Goal: Task Accomplishment & Management: Use online tool/utility

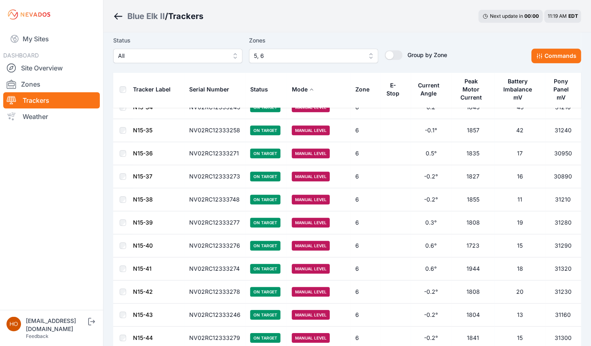
scroll to position [4270, 0]
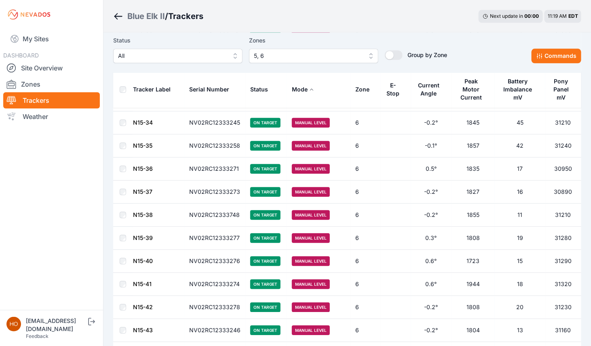
click at [122, 249] on td at bounding box center [122, 260] width 19 height 23
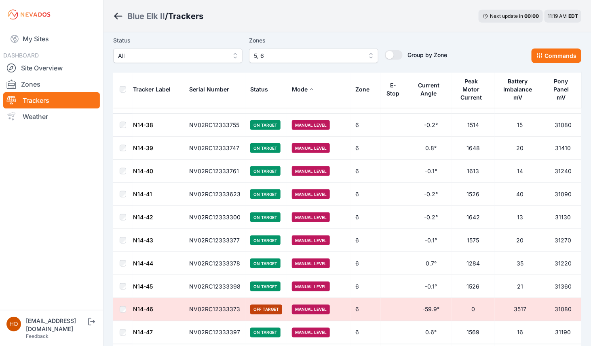
scroll to position [3820, 0]
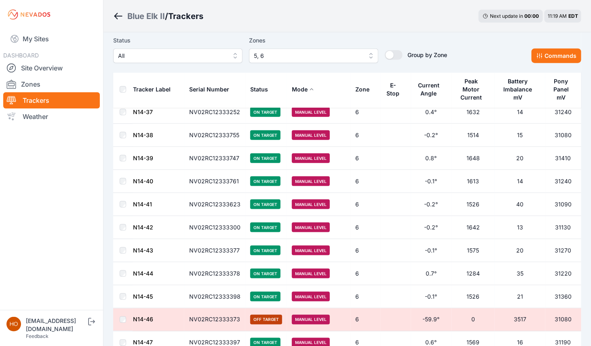
click at [123, 173] on td at bounding box center [122, 181] width 19 height 23
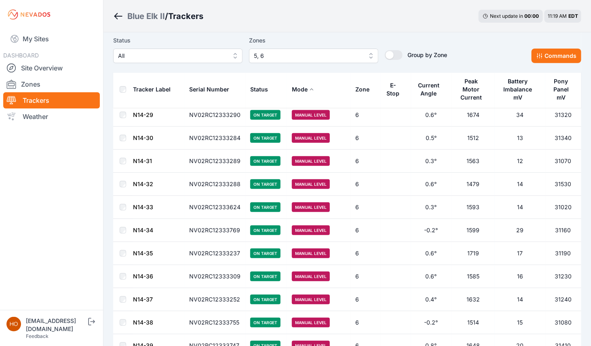
scroll to position [3623, 0]
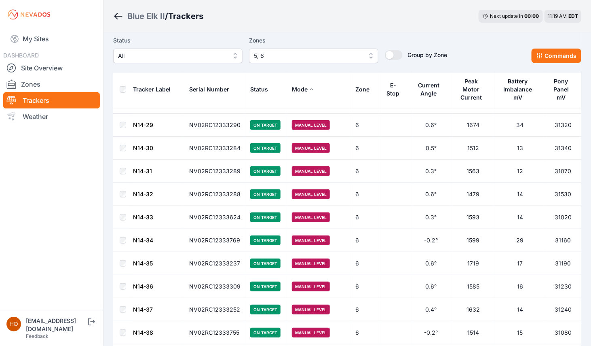
click at [123, 206] on td at bounding box center [122, 217] width 19 height 23
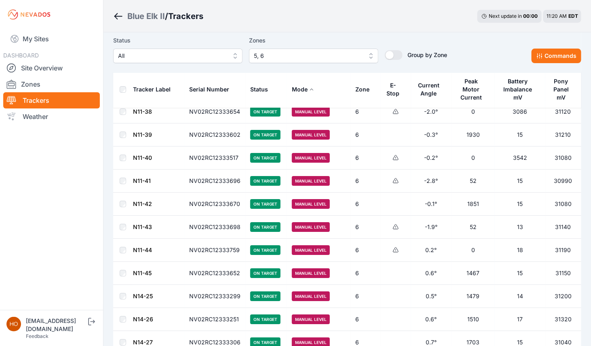
scroll to position [3370, 0]
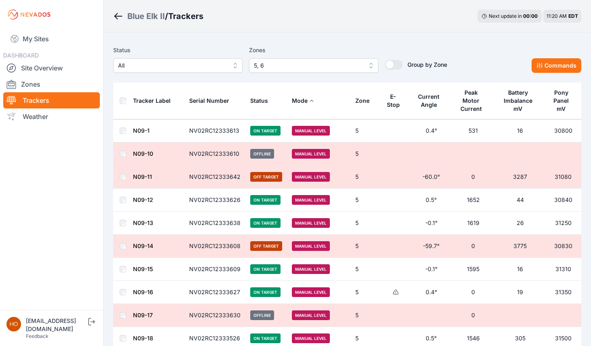
scroll to position [3370, 0]
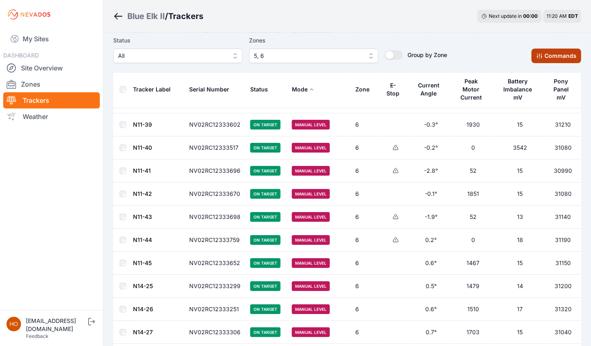
click at [571, 60] on button "Commands" at bounding box center [556, 55] width 50 height 15
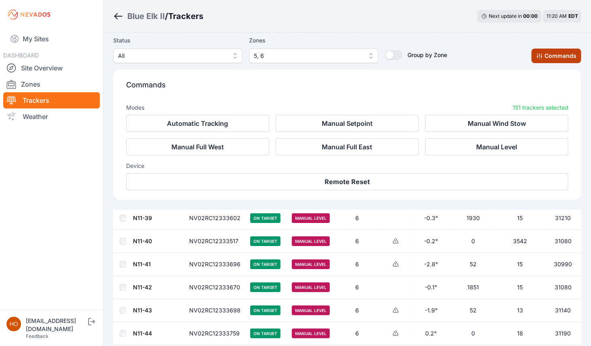
scroll to position [3506, 0]
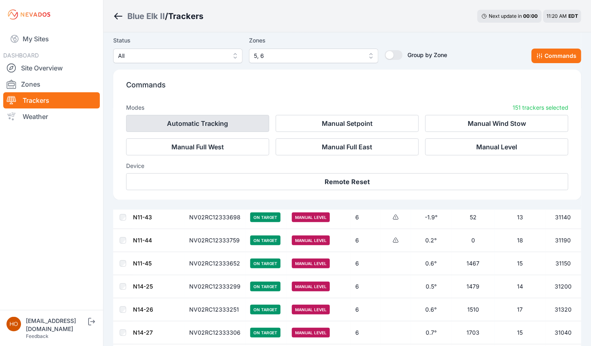
click at [208, 124] on button "Automatic Tracking" at bounding box center [197, 123] width 143 height 17
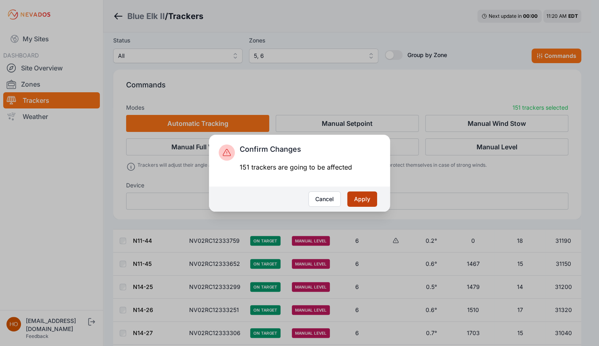
click at [372, 201] on button "Apply" at bounding box center [362, 198] width 30 height 15
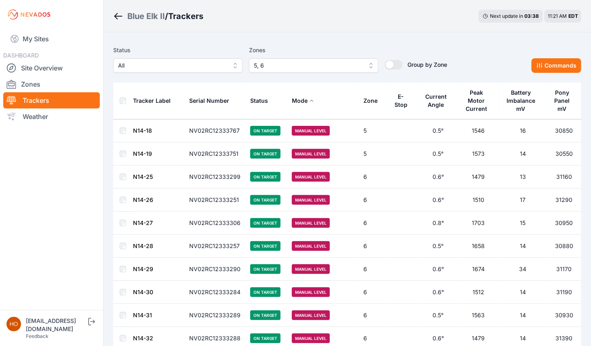
click at [295, 64] on span "5, 6" at bounding box center [308, 66] width 108 height 10
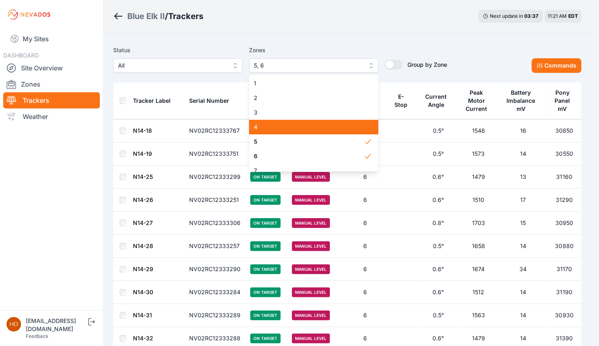
click at [273, 124] on span "4" at bounding box center [309, 127] width 110 height 8
click at [274, 141] on span "5" at bounding box center [309, 141] width 110 height 8
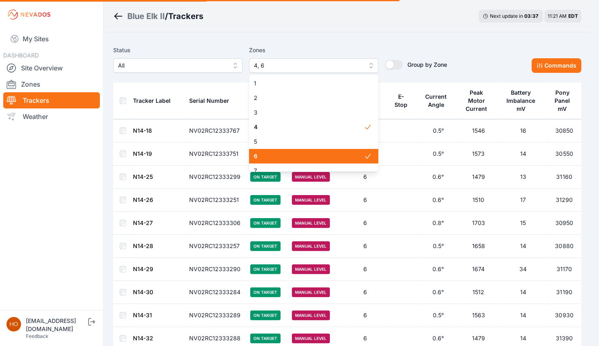
click at [274, 155] on span "6" at bounding box center [309, 156] width 110 height 8
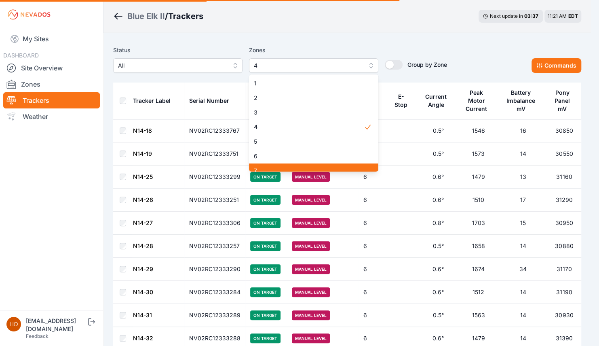
click at [275, 170] on div "7" at bounding box center [313, 170] width 129 height 15
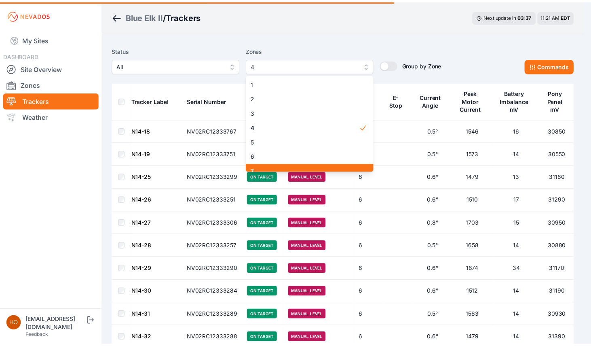
scroll to position [6, 0]
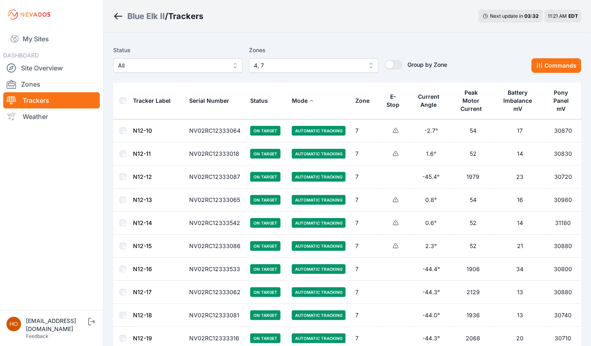
click at [149, 104] on div "Tracker Label" at bounding box center [152, 101] width 38 height 8
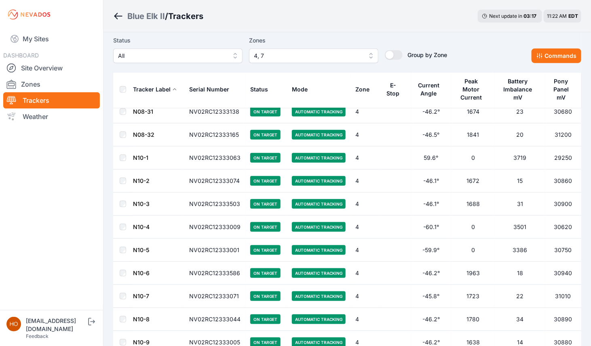
scroll to position [1420, 0]
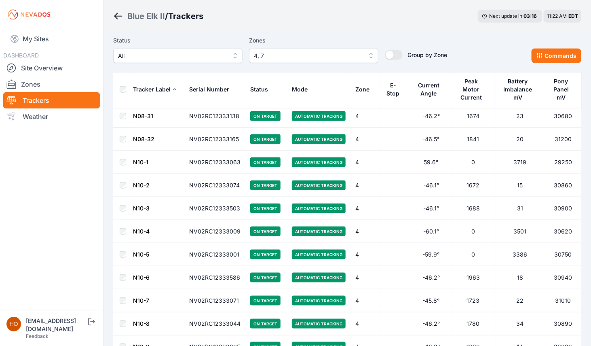
click at [129, 158] on td at bounding box center [122, 162] width 19 height 23
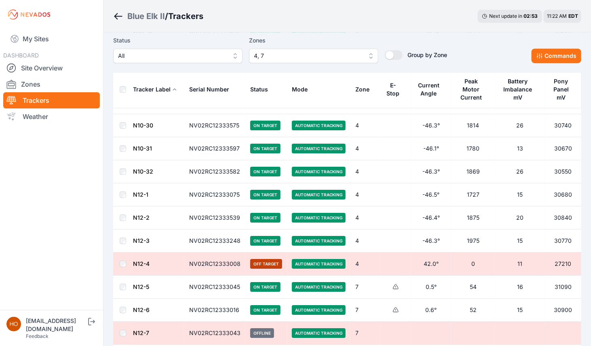
scroll to position [2130, 0]
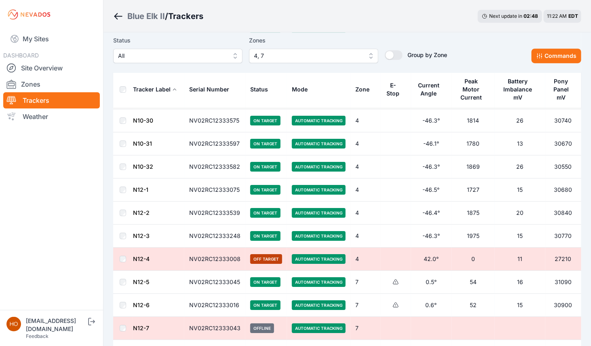
click at [123, 270] on td at bounding box center [122, 281] width 19 height 23
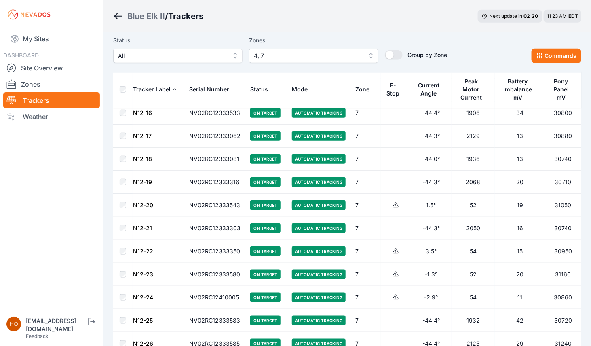
scroll to position [2576, 0]
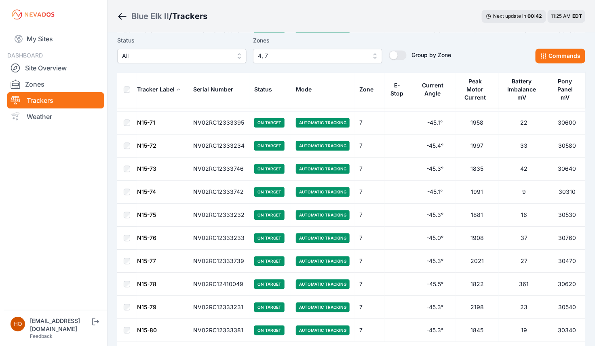
scroll to position [4192, 0]
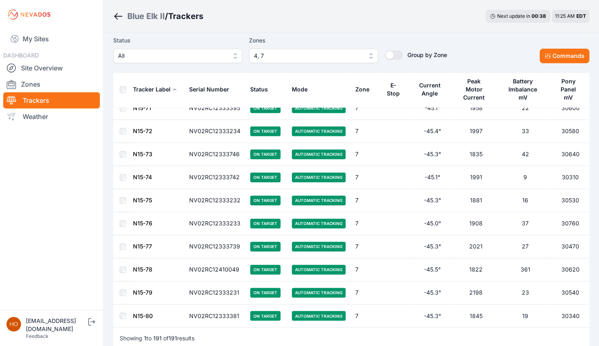
click at [321, 57] on span "4, 7" at bounding box center [308, 56] width 108 height 10
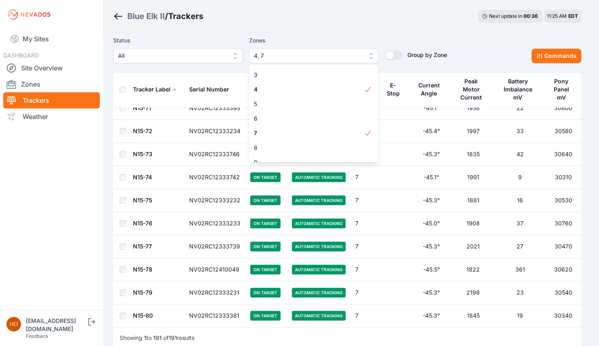
scroll to position [37, 0]
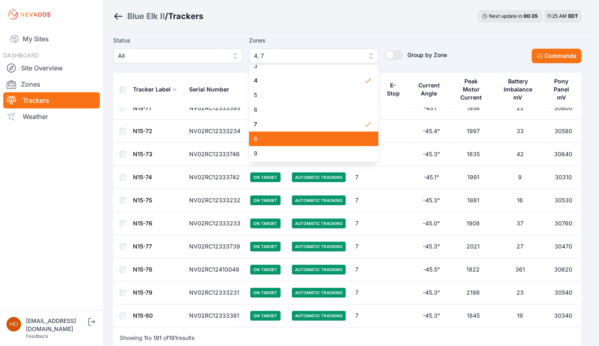
click at [328, 139] on span "8" at bounding box center [309, 139] width 110 height 8
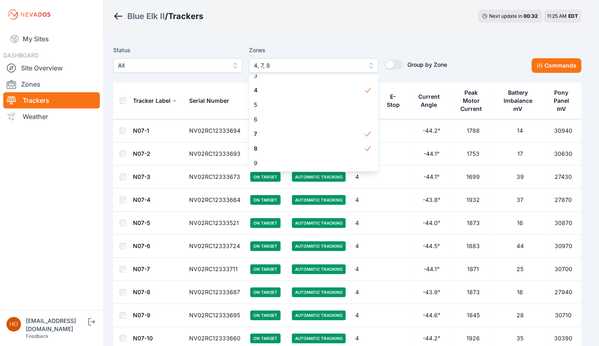
click at [590, 139] on html "My Sites DASHBOARD Site Overview Zones Trackers Weather [EMAIL_ADDRESS][DOMAIN_…" at bounding box center [299, 173] width 599 height 346
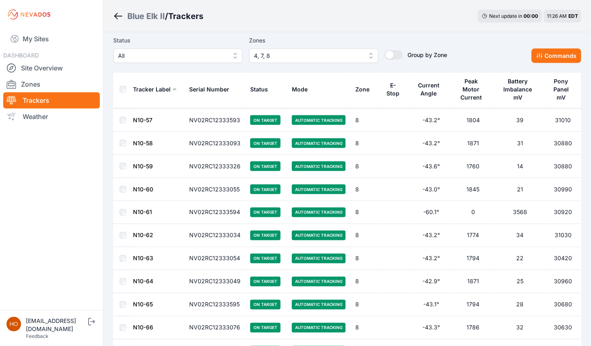
scroll to position [2758, 0]
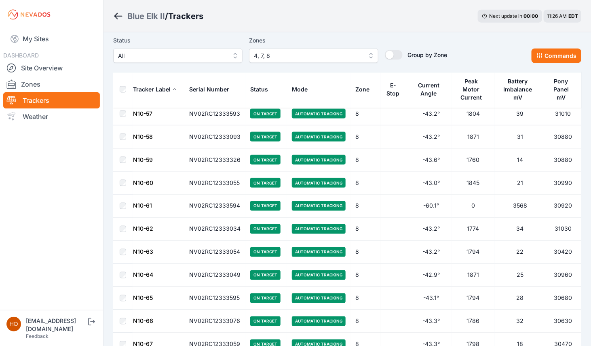
click at [124, 177] on td at bounding box center [122, 182] width 19 height 23
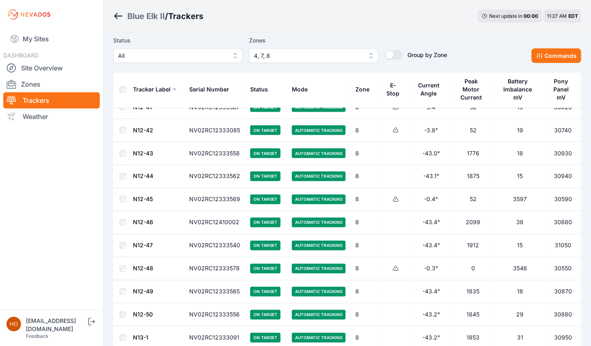
scroll to position [3969, 0]
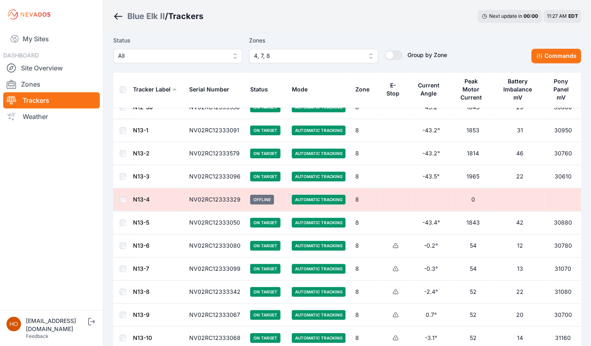
scroll to position [4183, 0]
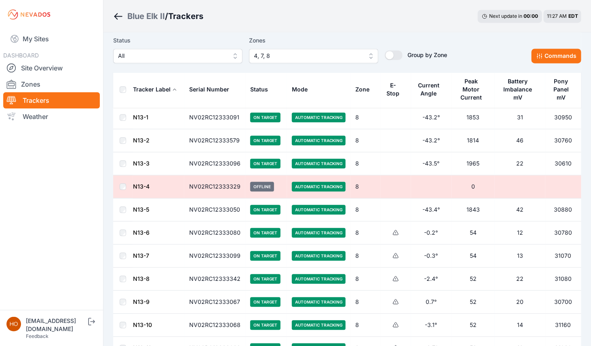
click at [124, 175] on td at bounding box center [122, 186] width 19 height 23
click at [124, 152] on td at bounding box center [122, 163] width 19 height 23
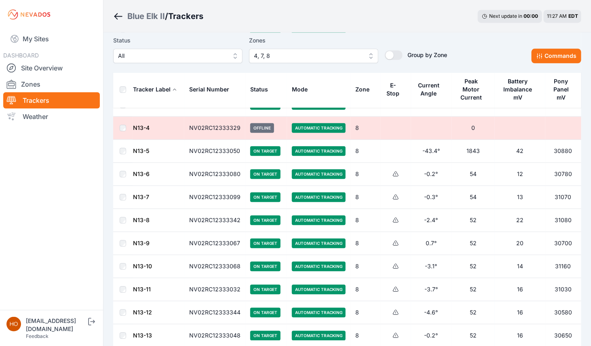
scroll to position [4235, 0]
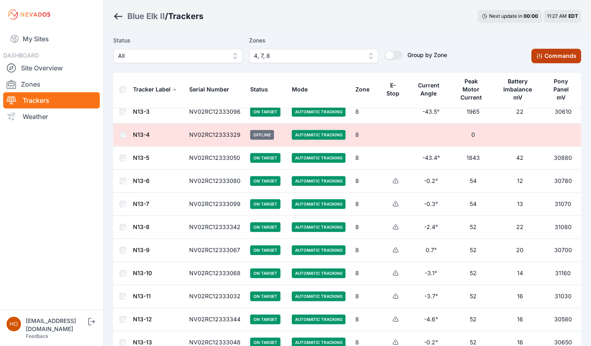
click at [557, 58] on button "Commands" at bounding box center [556, 55] width 50 height 15
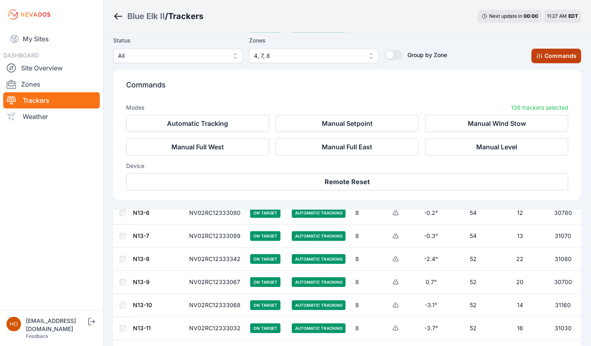
scroll to position [4371, 0]
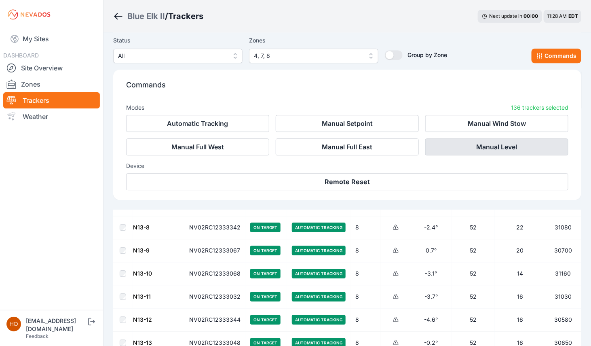
click at [496, 146] on button "Manual Level" at bounding box center [496, 146] width 143 height 17
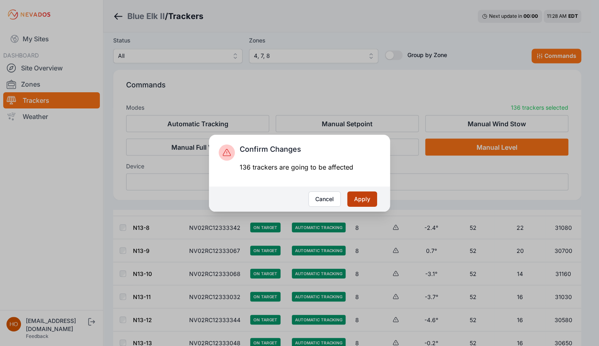
click at [362, 196] on button "Apply" at bounding box center [362, 198] width 30 height 15
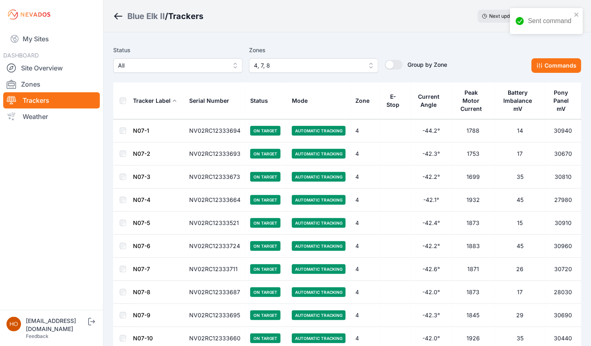
click at [309, 99] on button "Mode" at bounding box center [303, 100] width 22 height 19
